Goal: Contribute content

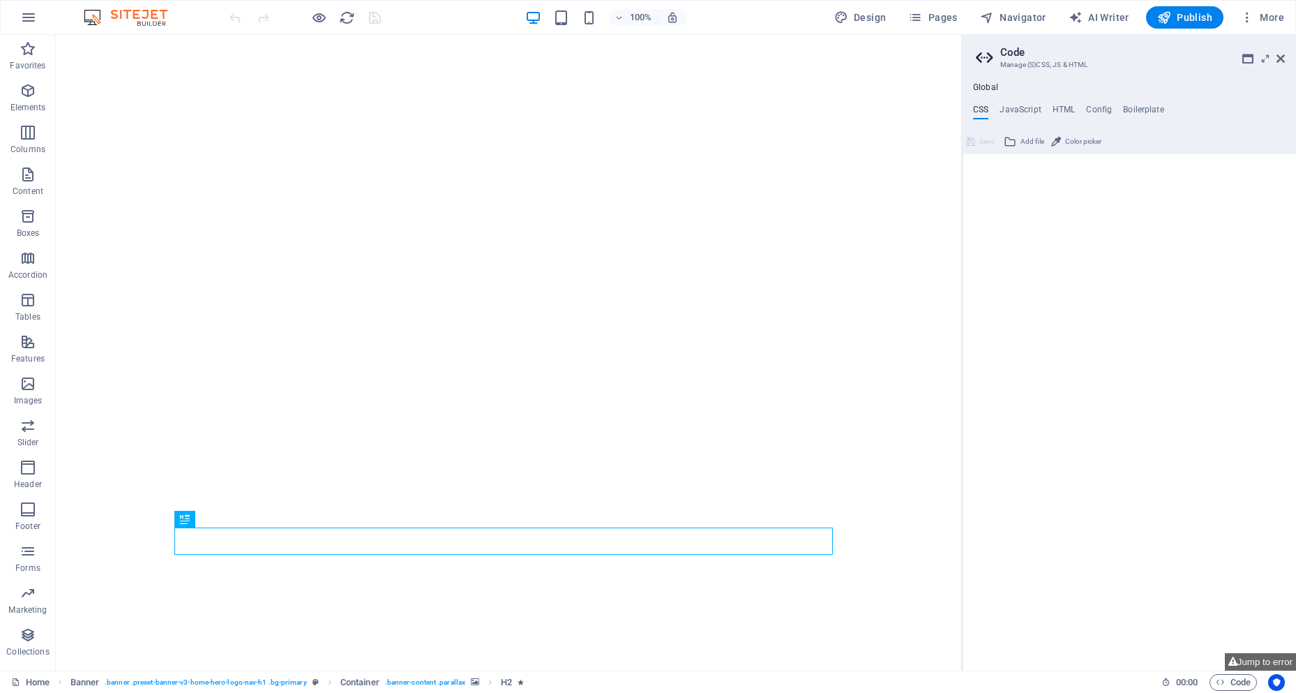
type textarea "/* Custom */"
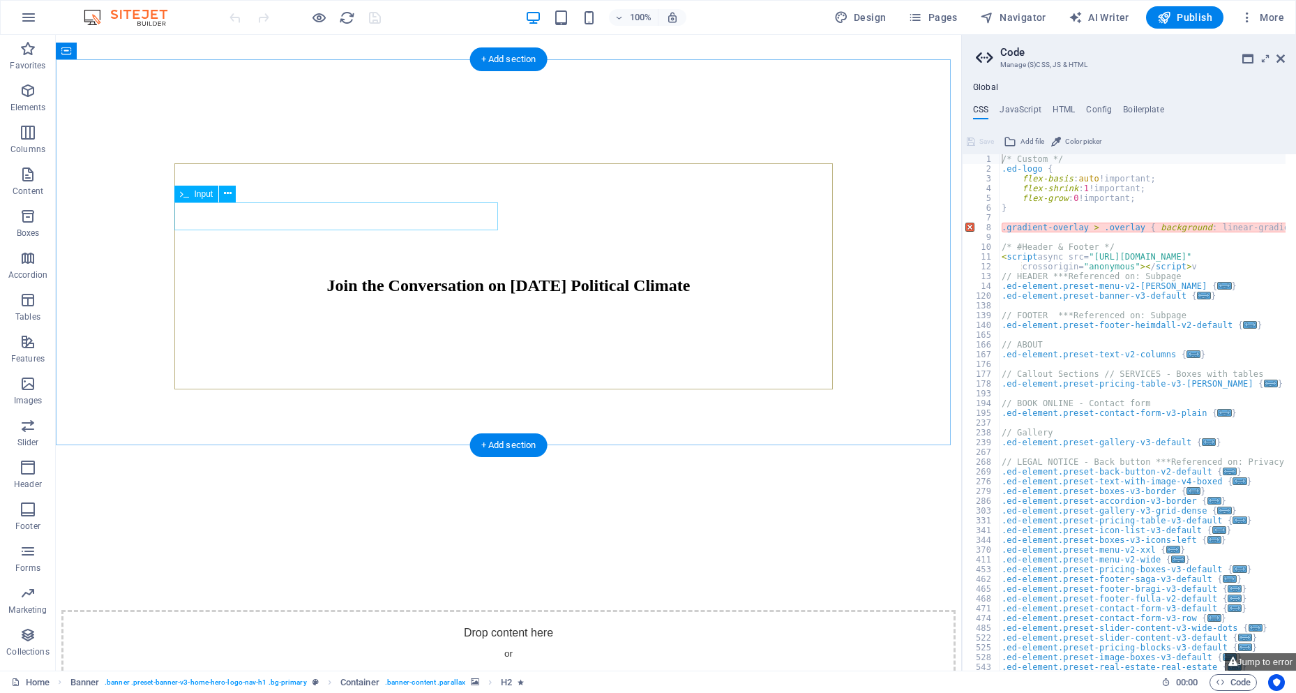
scroll to position [1866, 0]
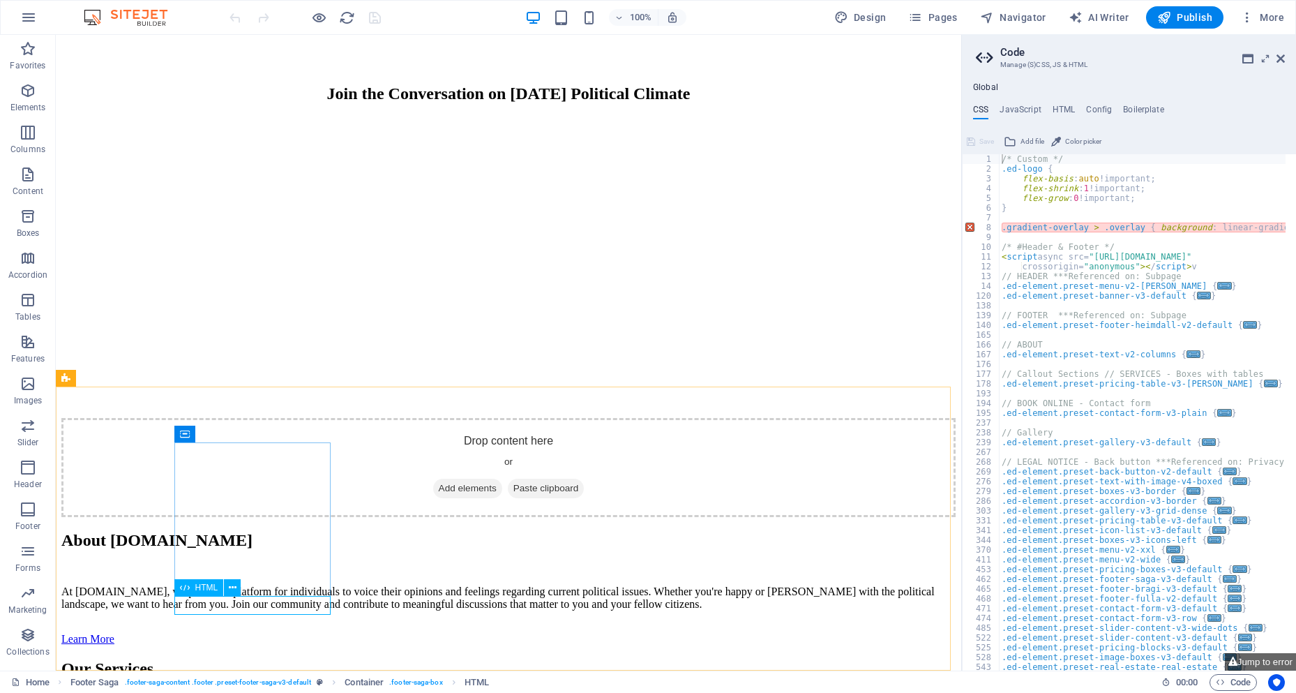
click at [197, 590] on span "HTML" at bounding box center [206, 587] width 23 height 8
click at [198, 587] on span "HTML" at bounding box center [206, 587] width 23 height 8
click at [239, 587] on button at bounding box center [232, 587] width 17 height 17
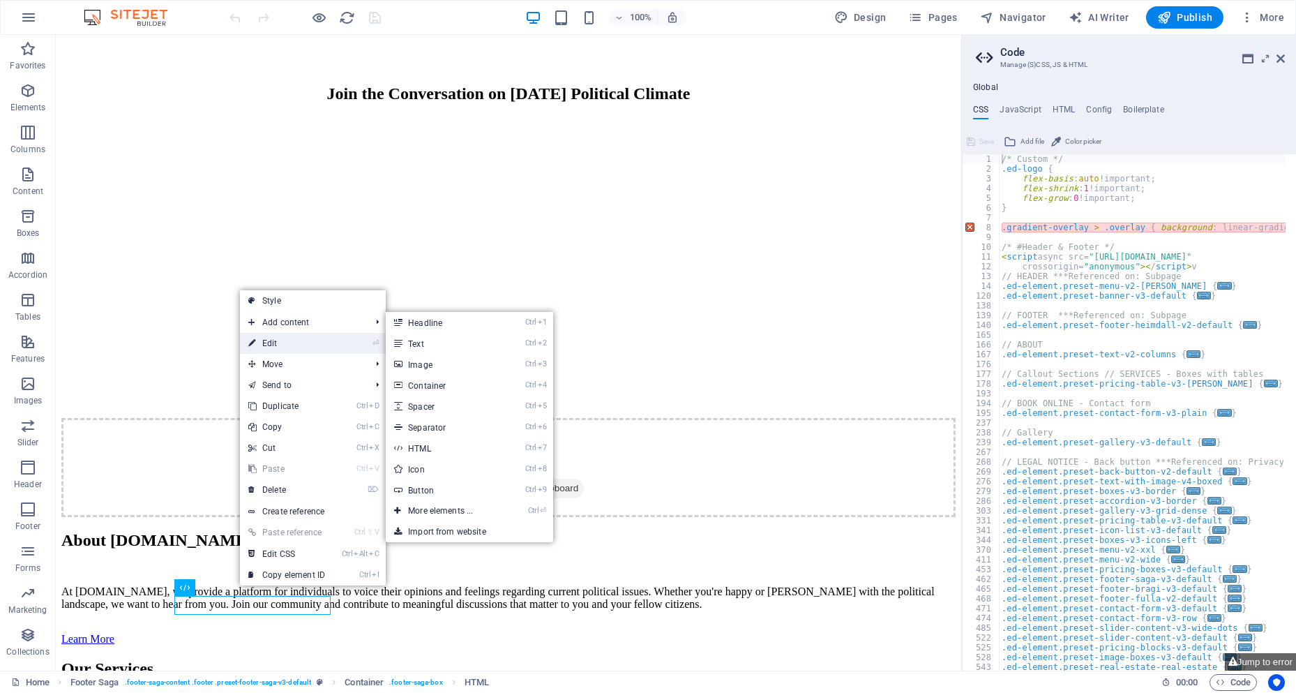
click at [290, 341] on link "⏎ Edit" at bounding box center [286, 343] width 93 height 21
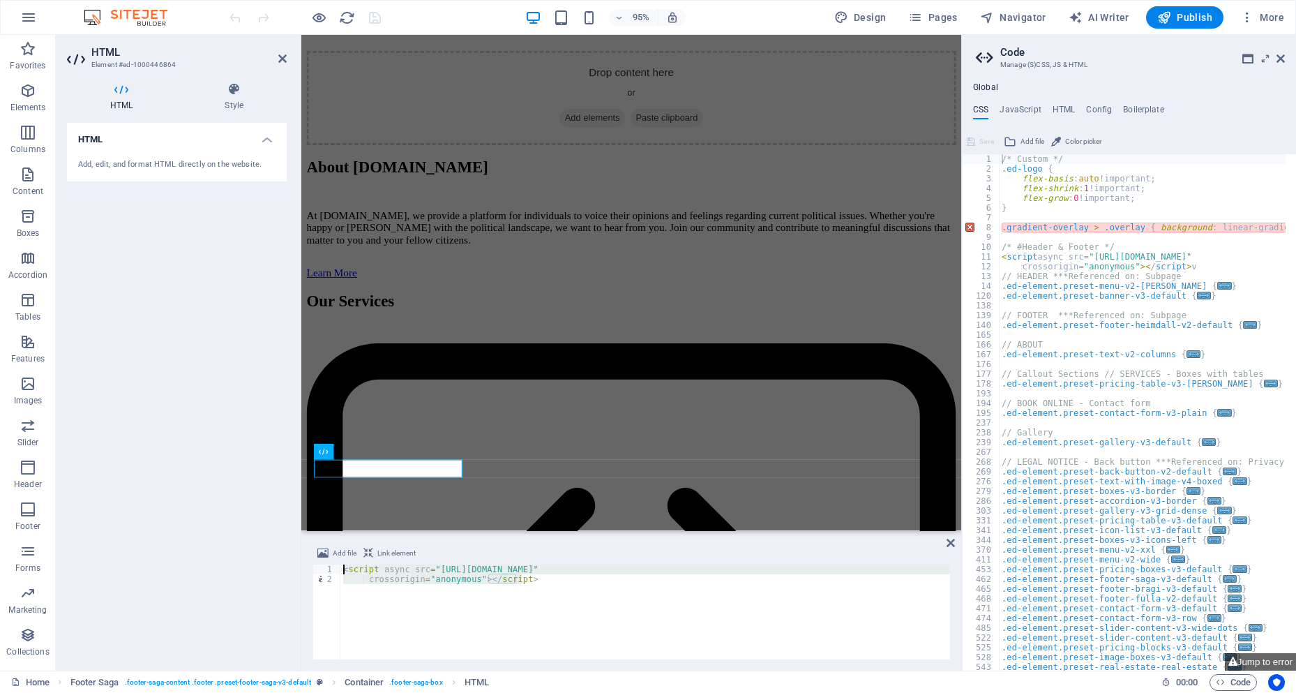
drag, startPoint x: 539, startPoint y: 584, endPoint x: 328, endPoint y: 571, distance: 211.1
click at [328, 571] on div "<script async src="[URL][DOMAIN_NAME]" 1 2 < script async src = "[URL][DOMAIN_N…" at bounding box center [632, 611] width 638 height 95
click at [528, 583] on div "< script async src = "[URL][DOMAIN_NAME]" crossorigin = "anonymous" > </ script…" at bounding box center [645, 611] width 610 height 95
drag, startPoint x: 528, startPoint y: 581, endPoint x: 343, endPoint y: 566, distance: 185.5
click at [343, 566] on div "< script async src = "[URL][DOMAIN_NAME]" crossorigin = "anonymous" > </ script…" at bounding box center [645, 621] width 610 height 114
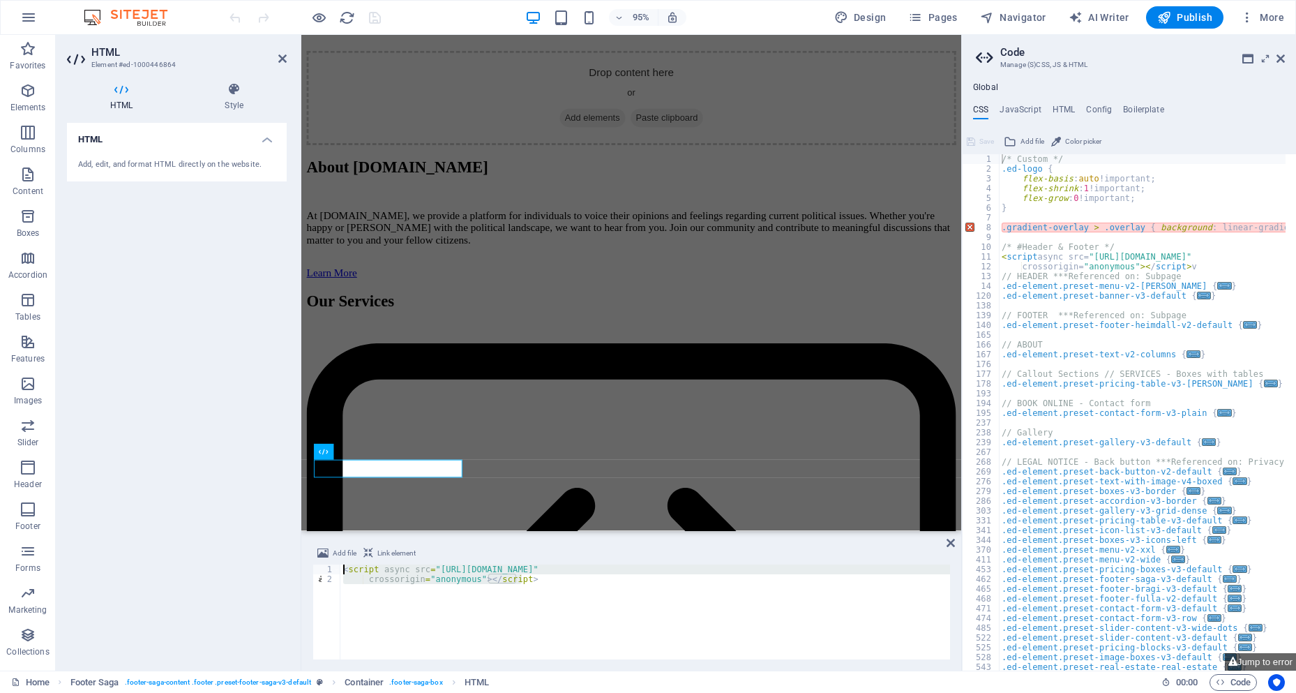
paste textarea "[DOMAIN_NAME], pub-7896230929457365, DIRECT, f08c47fec0942fa0"
type textarea "[DOMAIN_NAME], pub-7896230929457365, DIRECT, f08c47fec0942fa0"
click at [567, 592] on div "[DOMAIN_NAME], pub-7896230929457365, DIRECT, f08c47fec0942fa0" at bounding box center [645, 621] width 610 height 114
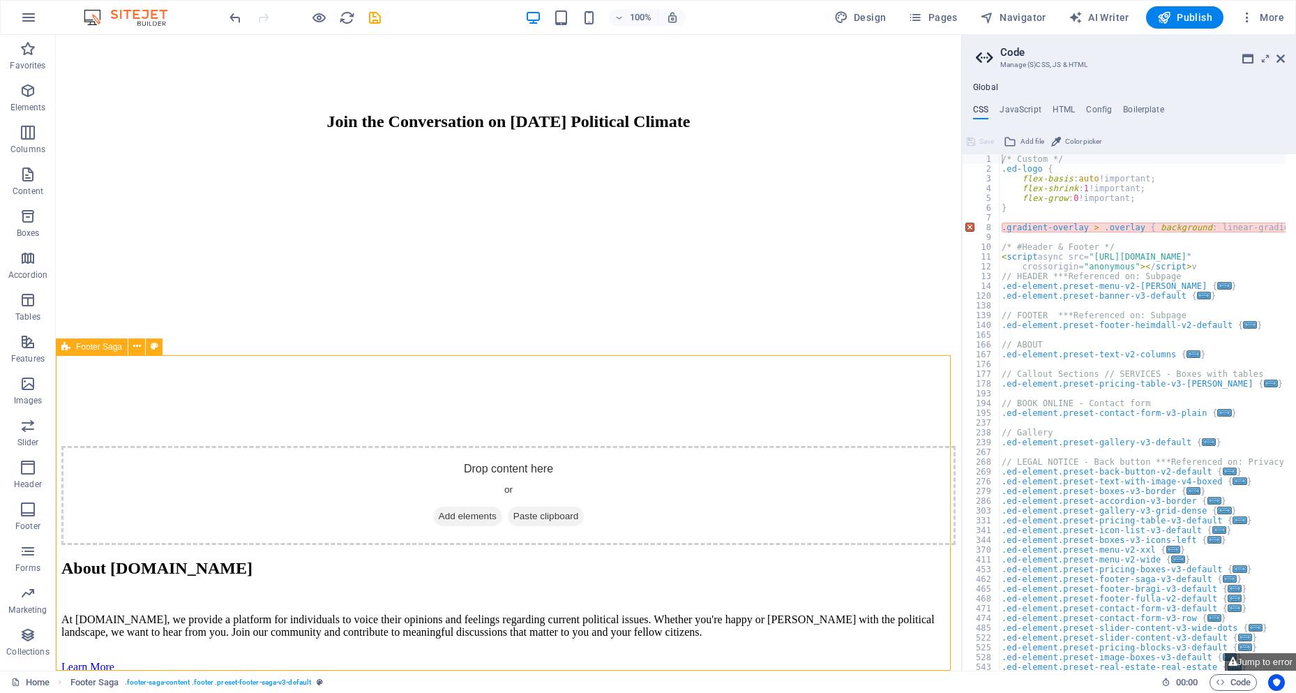
scroll to position [1898, 0]
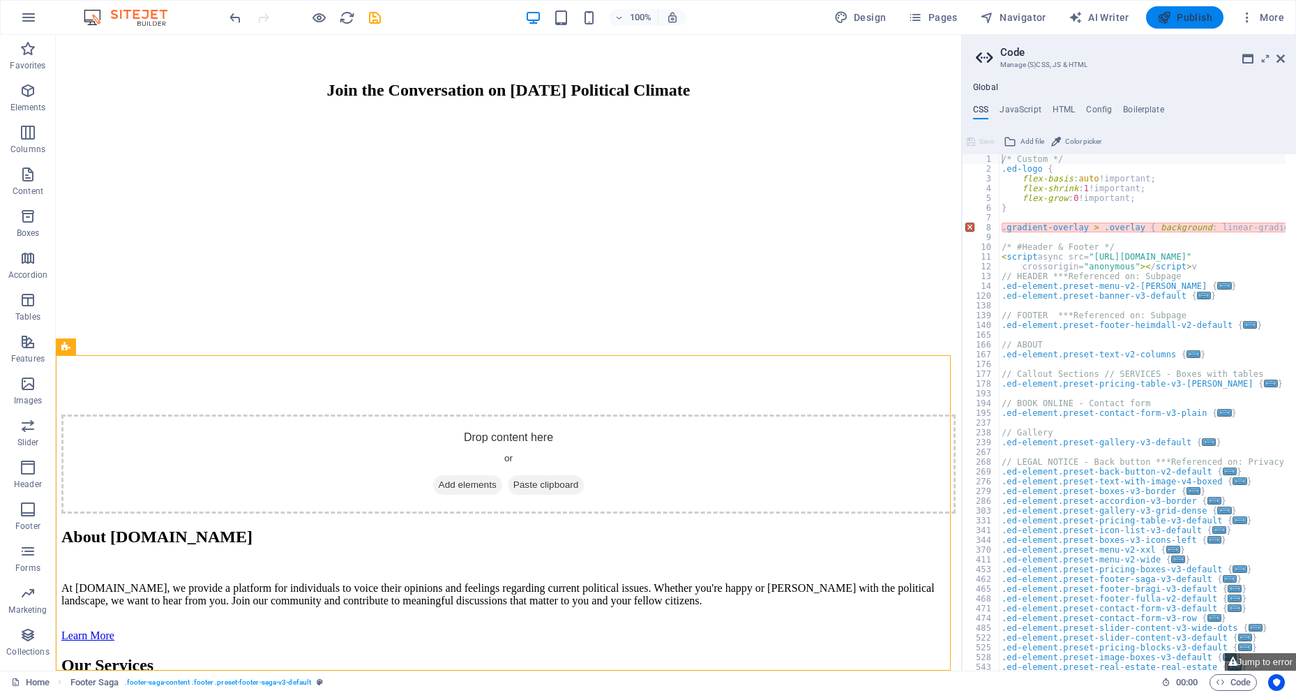
click at [1190, 8] on button "Publish" at bounding box center [1184, 17] width 77 height 22
checkbox input "false"
